Goal: Check status: Check status

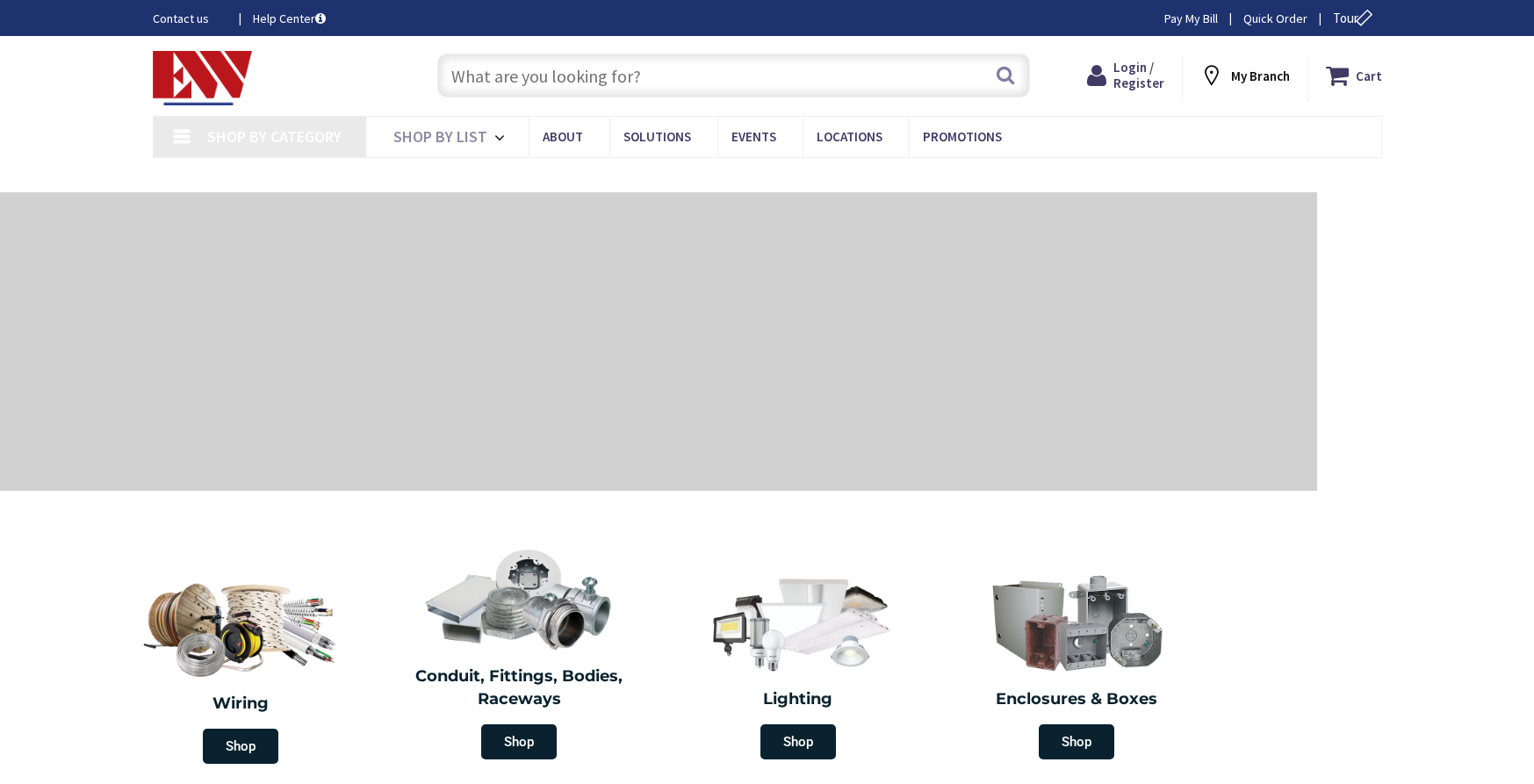
type input "[GEOGRAPHIC_DATA], [GEOGRAPHIC_DATA]"
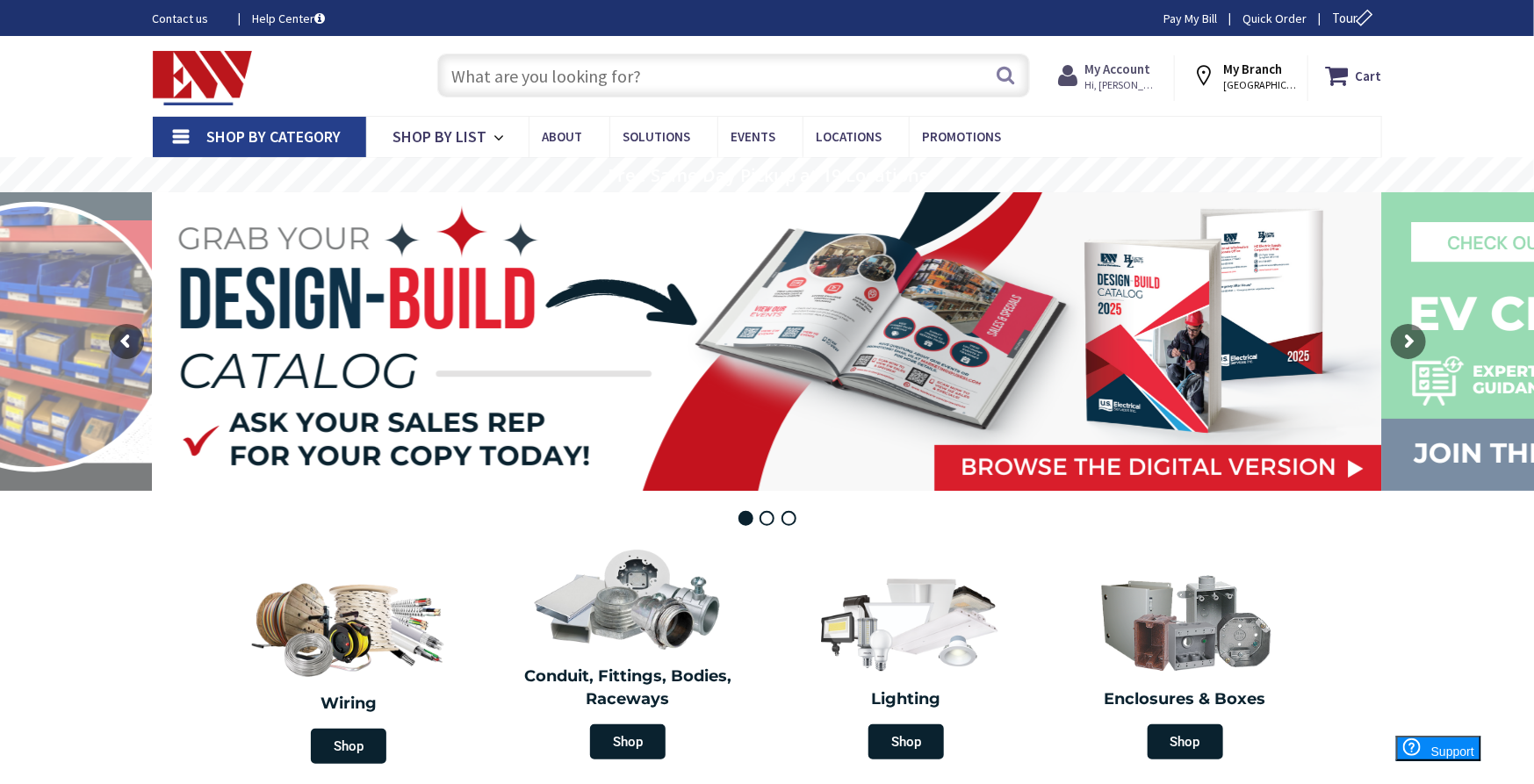
click at [1130, 65] on strong "My Account" at bounding box center [1118, 69] width 66 height 17
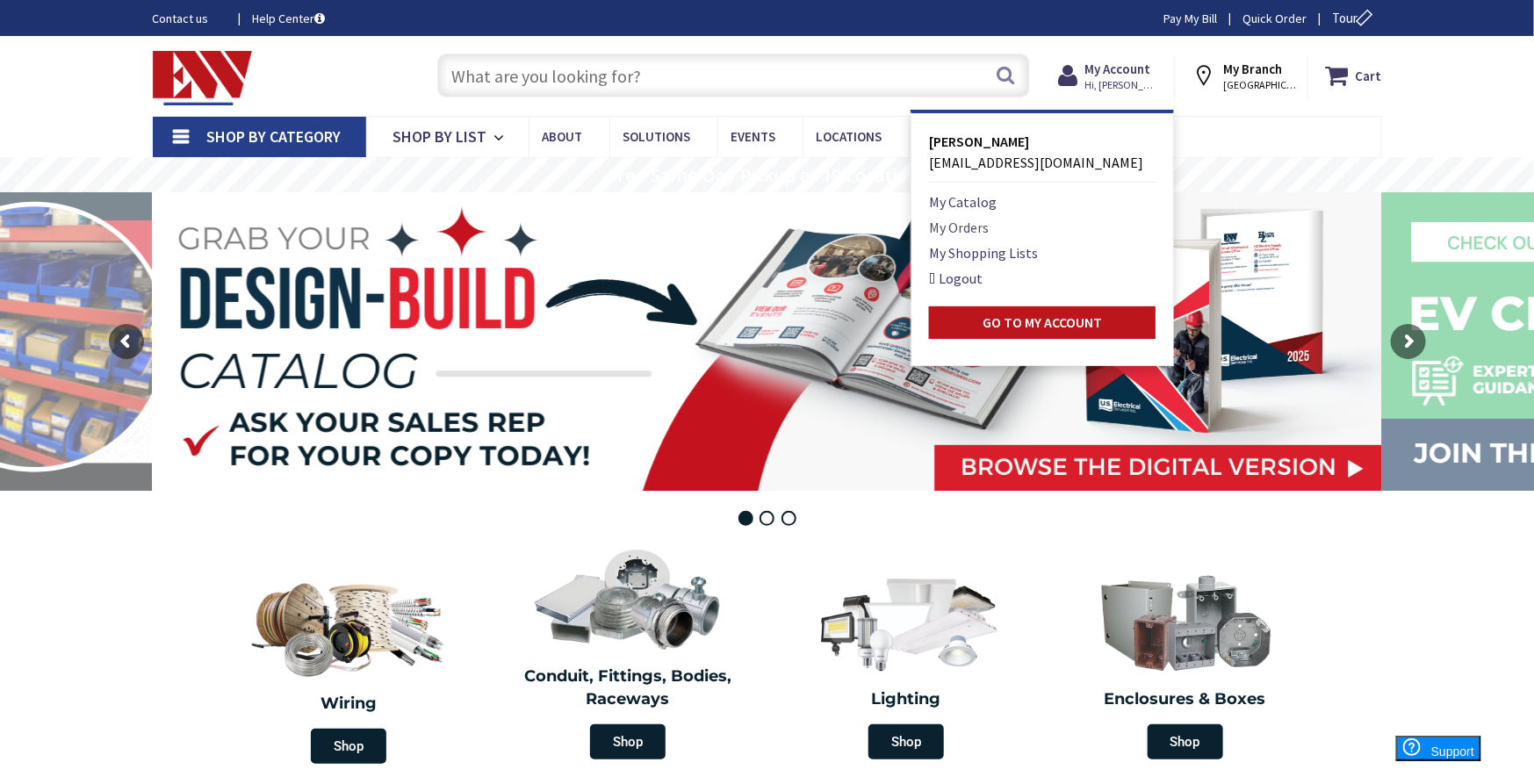
click at [979, 220] on link "My Orders" at bounding box center [958, 227] width 60 height 21
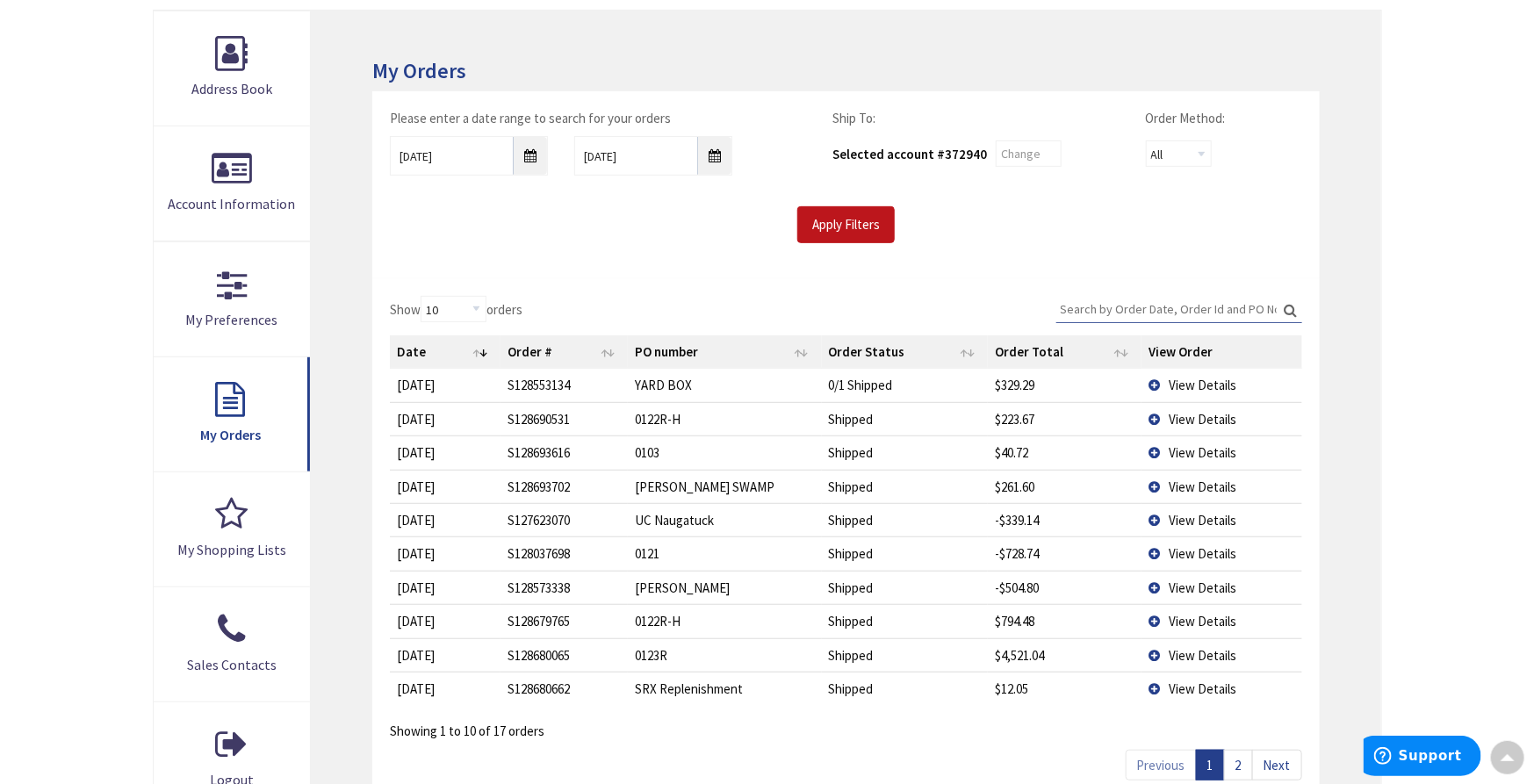
scroll to position [295, 0]
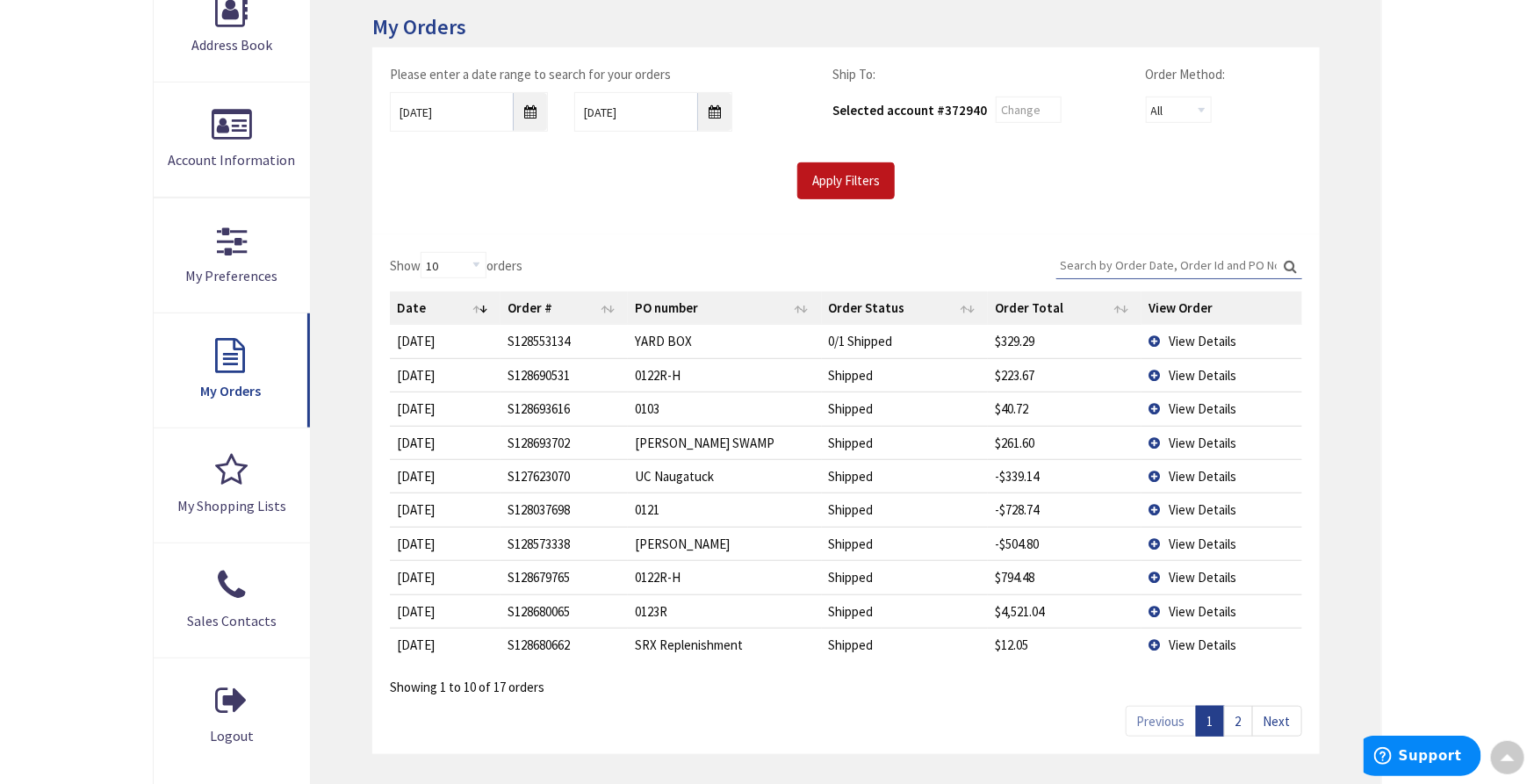
click at [1157, 609] on td "View Details" at bounding box center [1221, 611] width 160 height 33
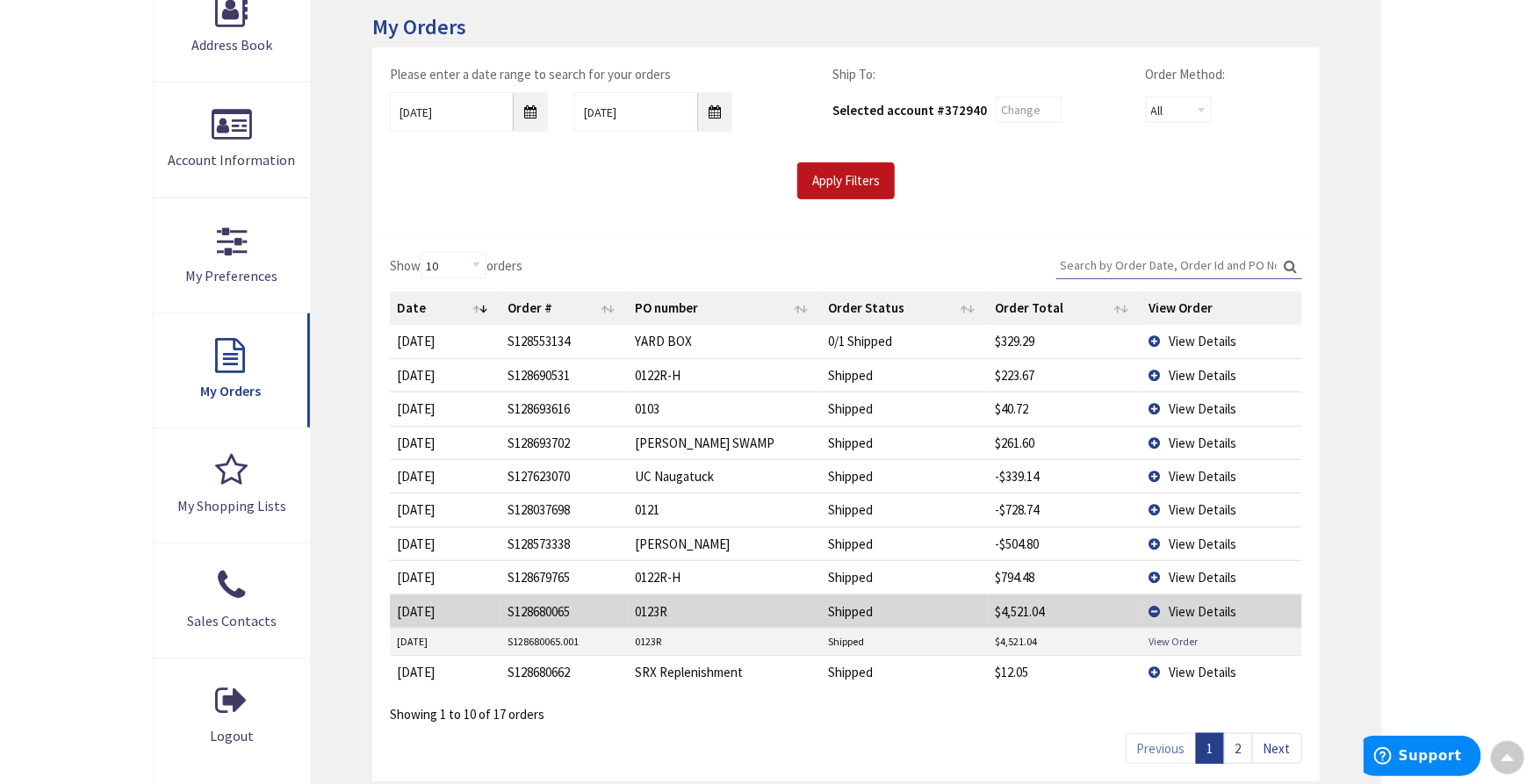
click at [1164, 638] on link "View Order" at bounding box center [1173, 641] width 49 height 15
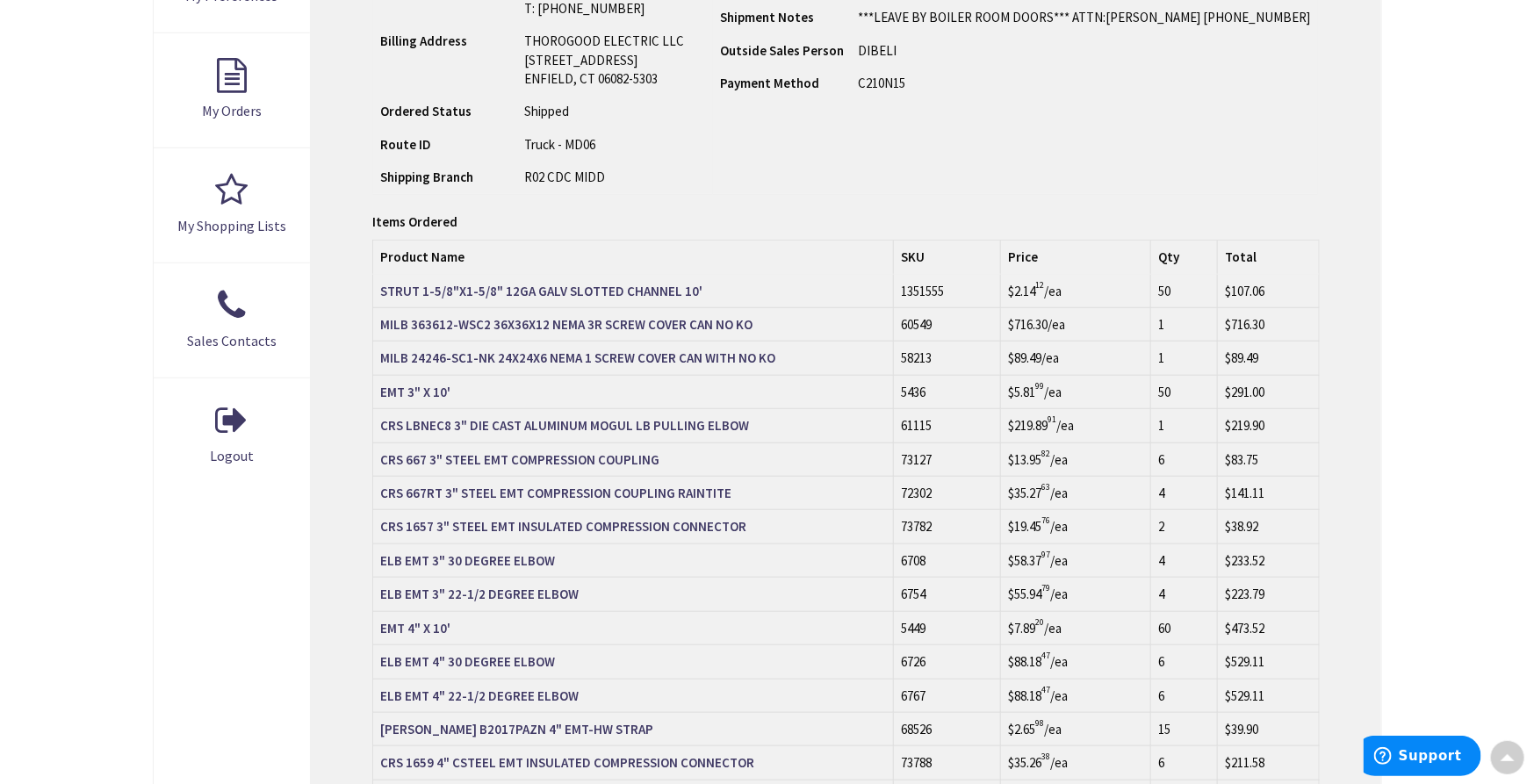
scroll to position [585, 0]
